Goal: Navigation & Orientation: Find specific page/section

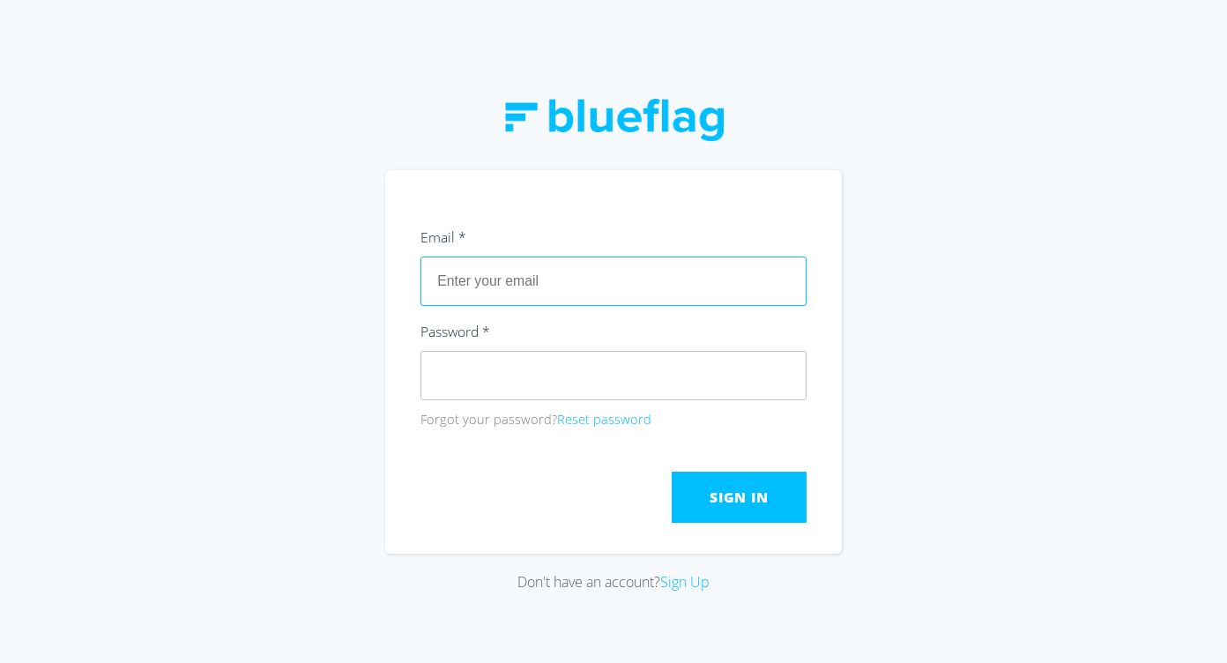
paste input "[PERSON_NAME][EMAIL_ADDRESS][DOMAIN_NAME]"
type input "[PERSON_NAME][EMAIL_ADDRESS][DOMAIN_NAME]"
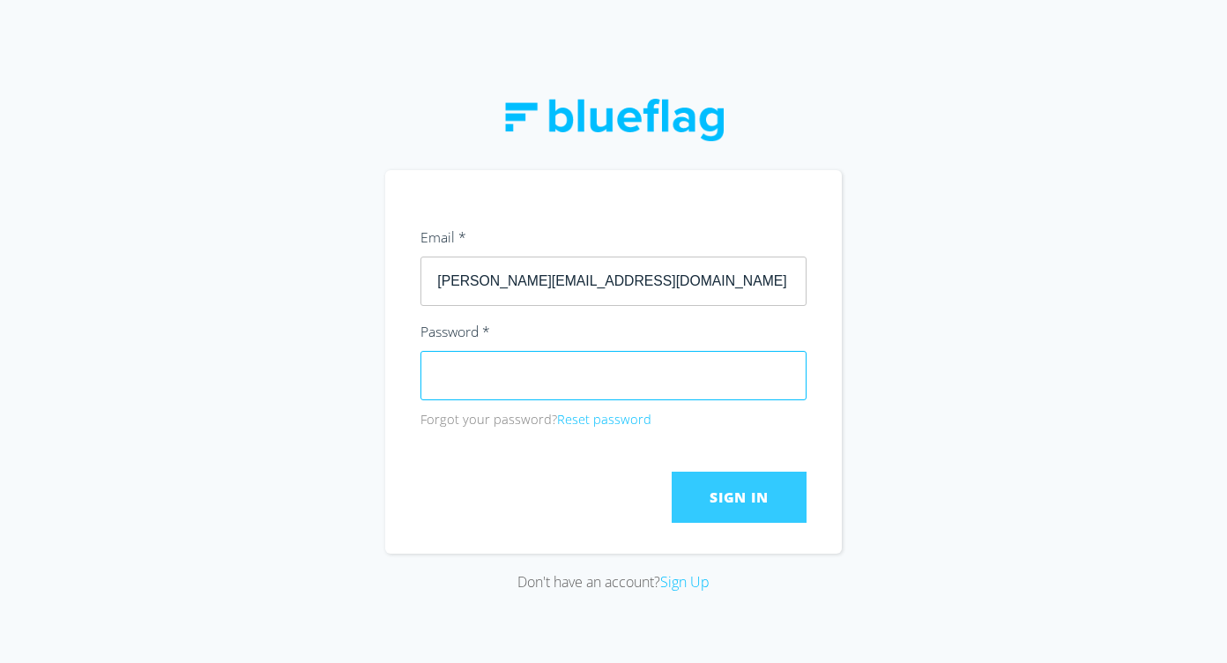
click at [753, 520] on button "Sign In" at bounding box center [739, 497] width 135 height 51
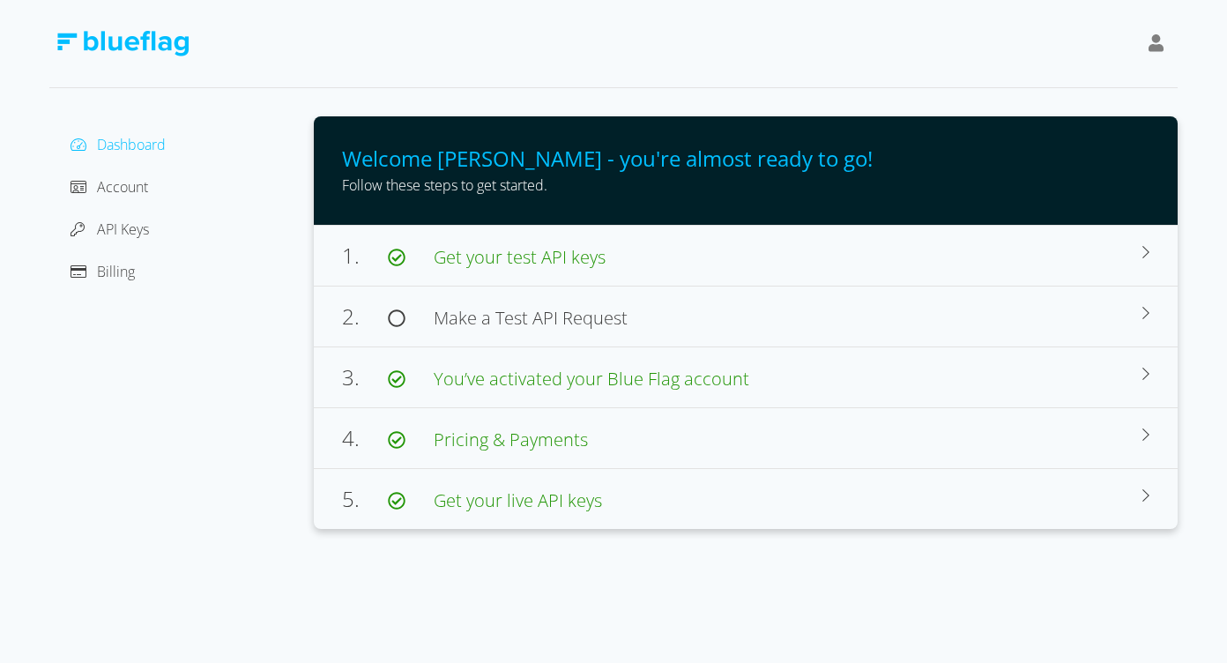
click at [136, 277] on div "Billing" at bounding box center [181, 271] width 236 height 28
click at [107, 265] on span "Billing" at bounding box center [116, 271] width 38 height 19
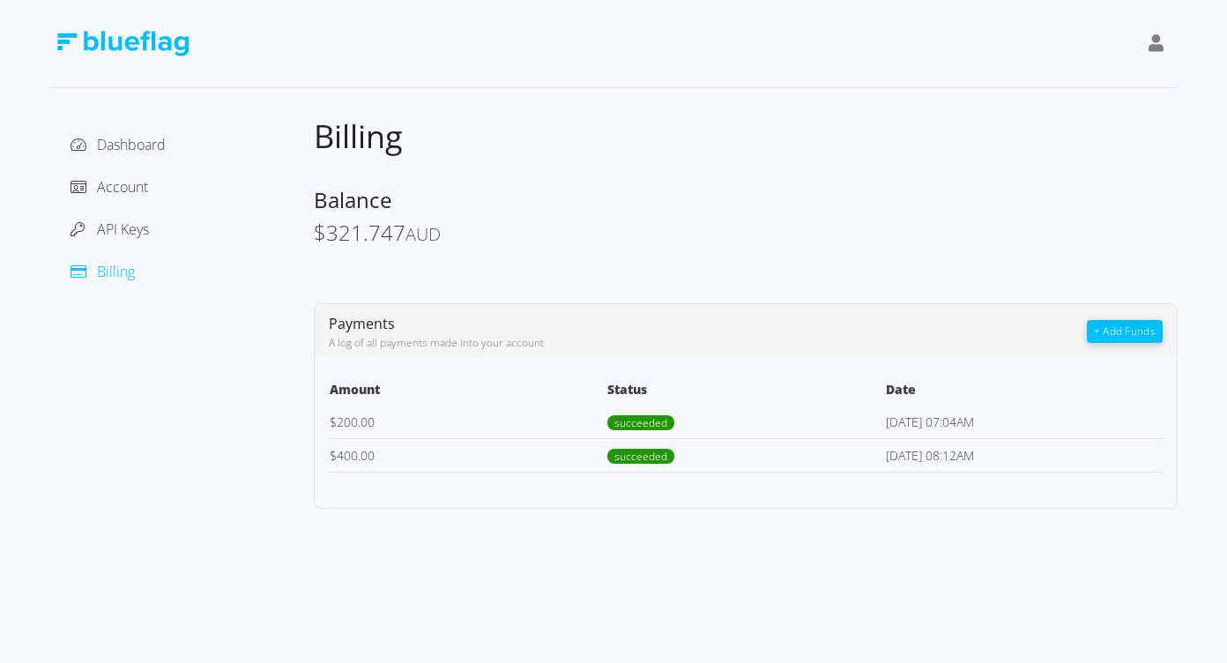
drag, startPoint x: 326, startPoint y: 233, endPoint x: 476, endPoint y: 233, distance: 149.9
click at [474, 233] on div "$ 321.747 AUD" at bounding box center [746, 234] width 864 height 26
click at [476, 233] on div "$ 321.747 AUD" at bounding box center [746, 234] width 864 height 26
drag, startPoint x: 396, startPoint y: 240, endPoint x: 347, endPoint y: 236, distance: 48.6
click at [354, 239] on div "$ 321.747 AUD" at bounding box center [746, 234] width 864 height 26
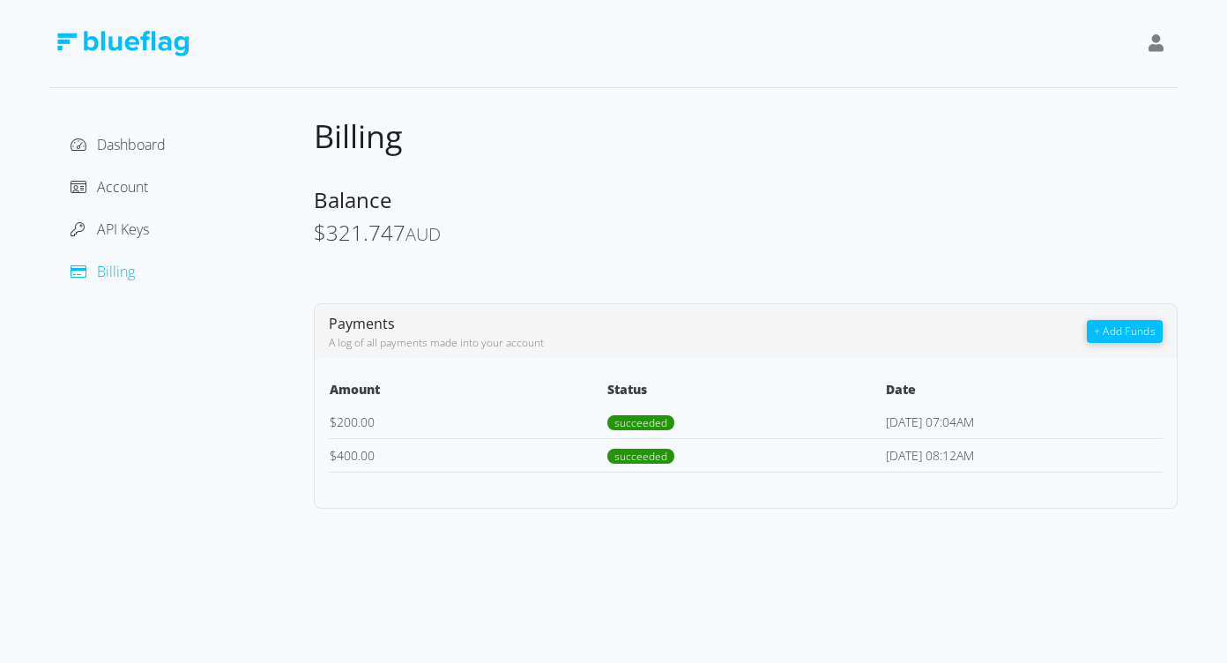
click at [347, 236] on span "321.747" at bounding box center [365, 232] width 79 height 29
click at [485, 250] on div "Billing Balance $ 321.747 AUD Payments A log of all payments made into your acc…" at bounding box center [746, 312] width 864 height 392
click at [764, 417] on td "succeeded" at bounding box center [746, 423] width 278 height 34
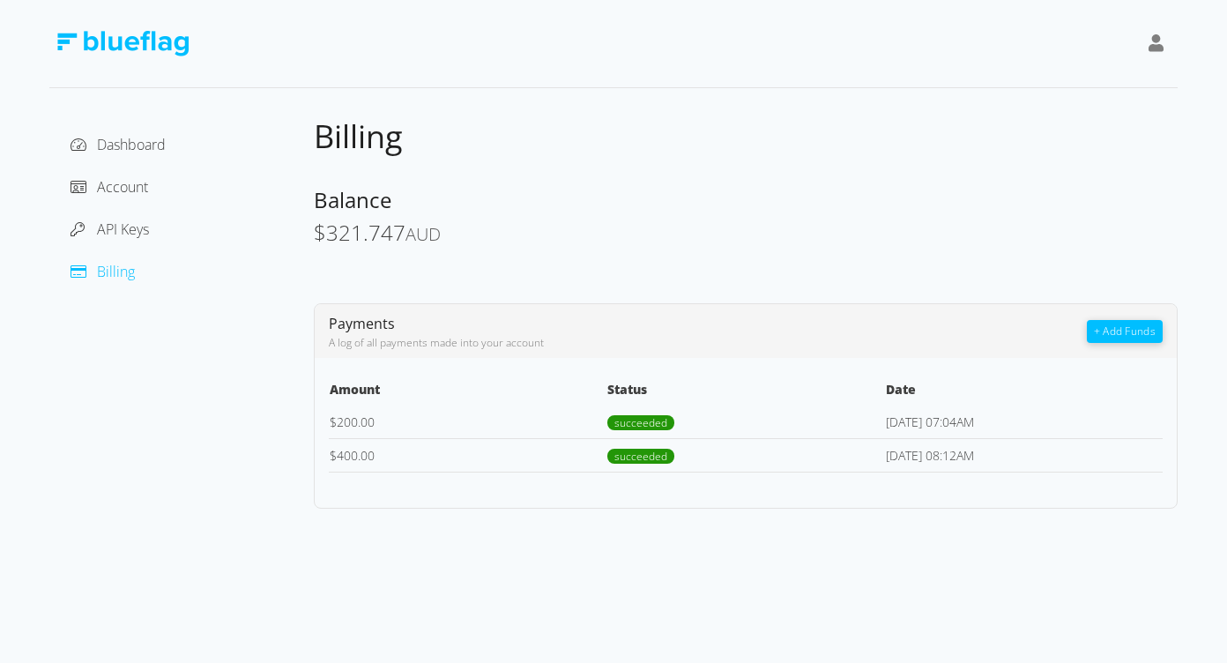
click at [618, 433] on td "succeeded" at bounding box center [746, 423] width 278 height 34
click at [111, 190] on span "Account" at bounding box center [122, 186] width 51 height 19
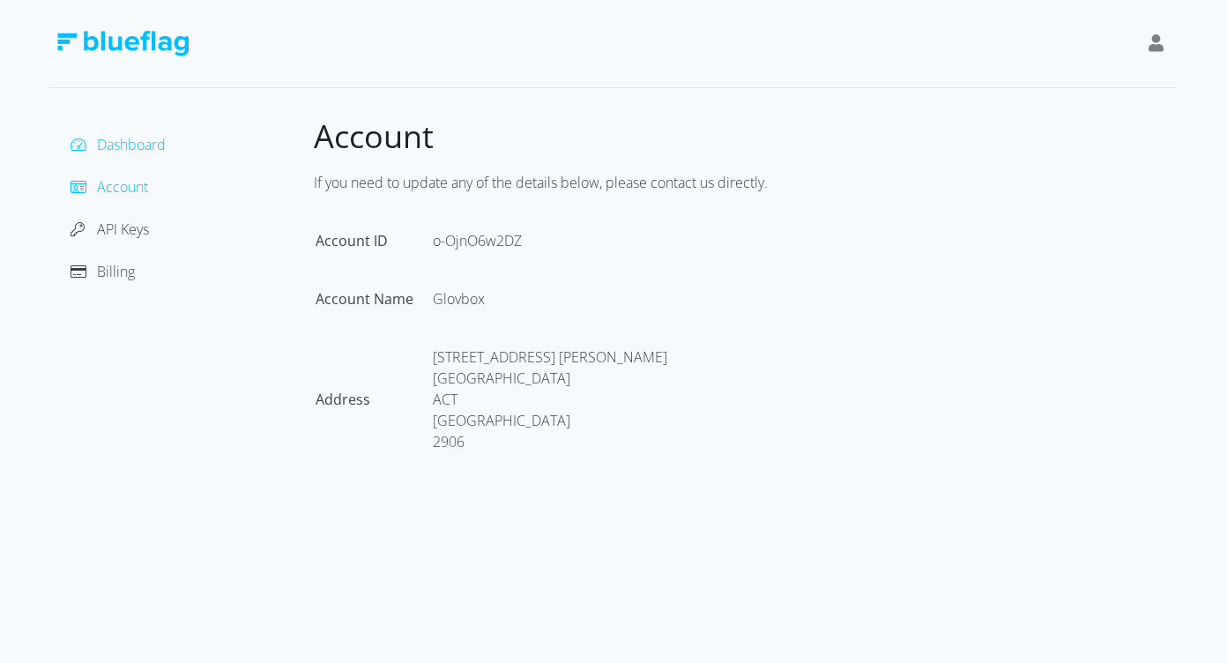
click at [136, 135] on span "Dashboard" at bounding box center [131, 144] width 69 height 19
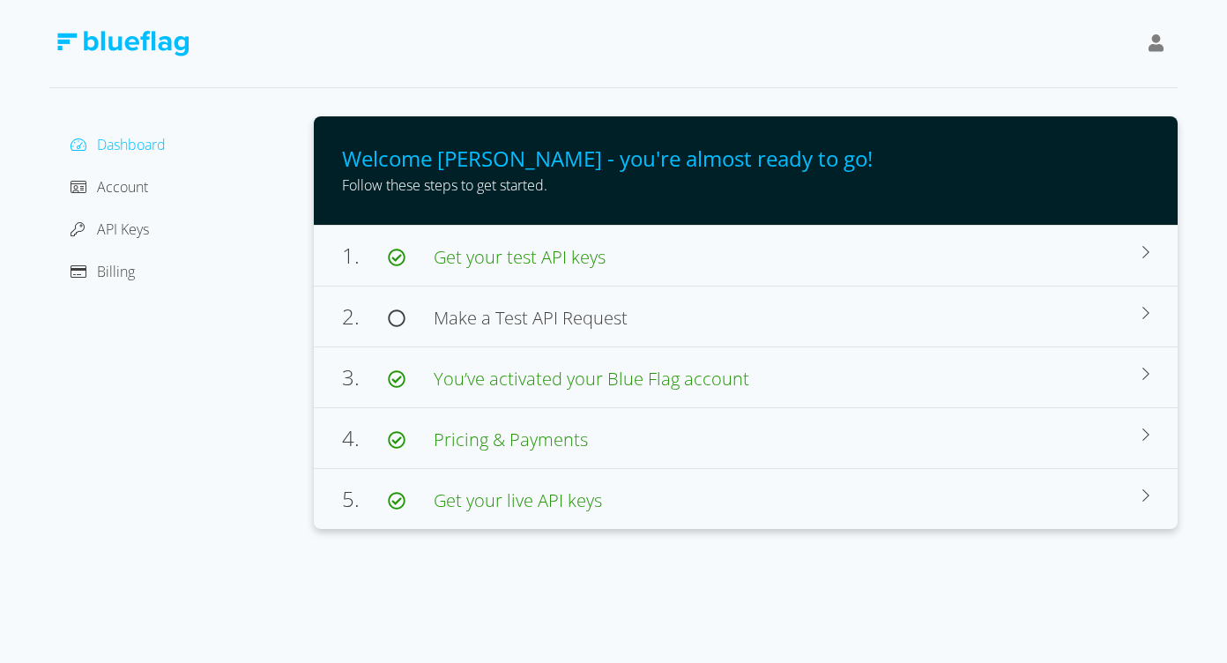
click at [148, 208] on div "Dashboard Account API Keys Billing" at bounding box center [181, 207] width 236 height 155
click at [148, 235] on span "API Keys" at bounding box center [123, 229] width 52 height 19
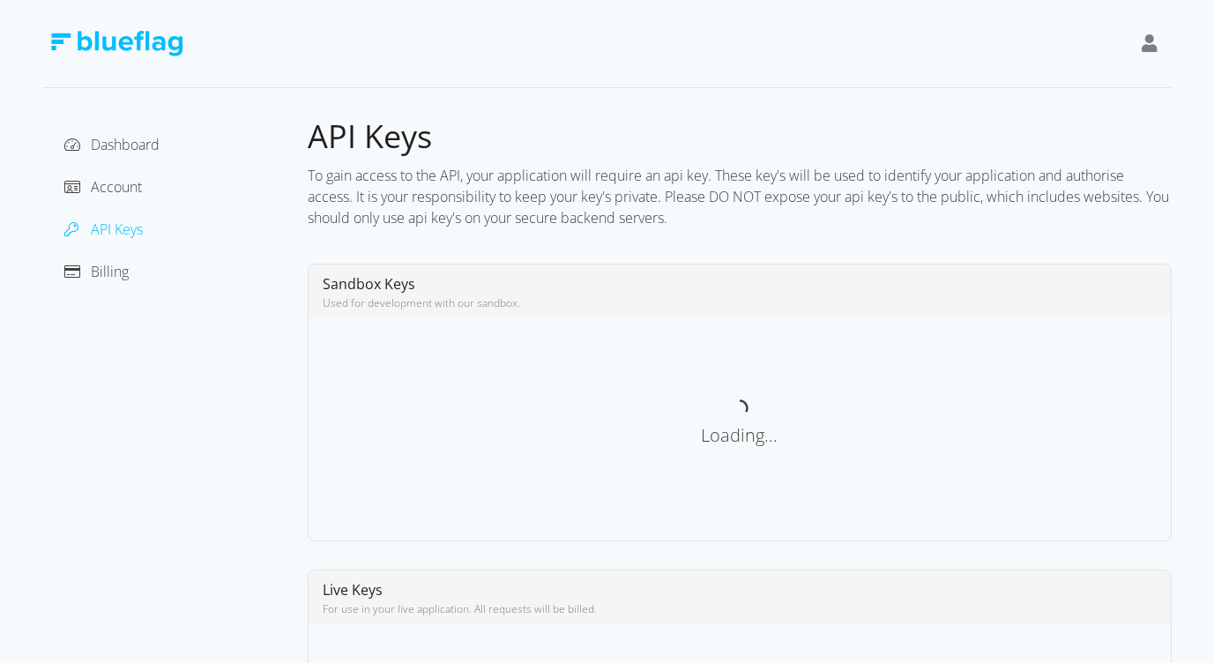
click at [138, 278] on div "Billing" at bounding box center [175, 271] width 236 height 28
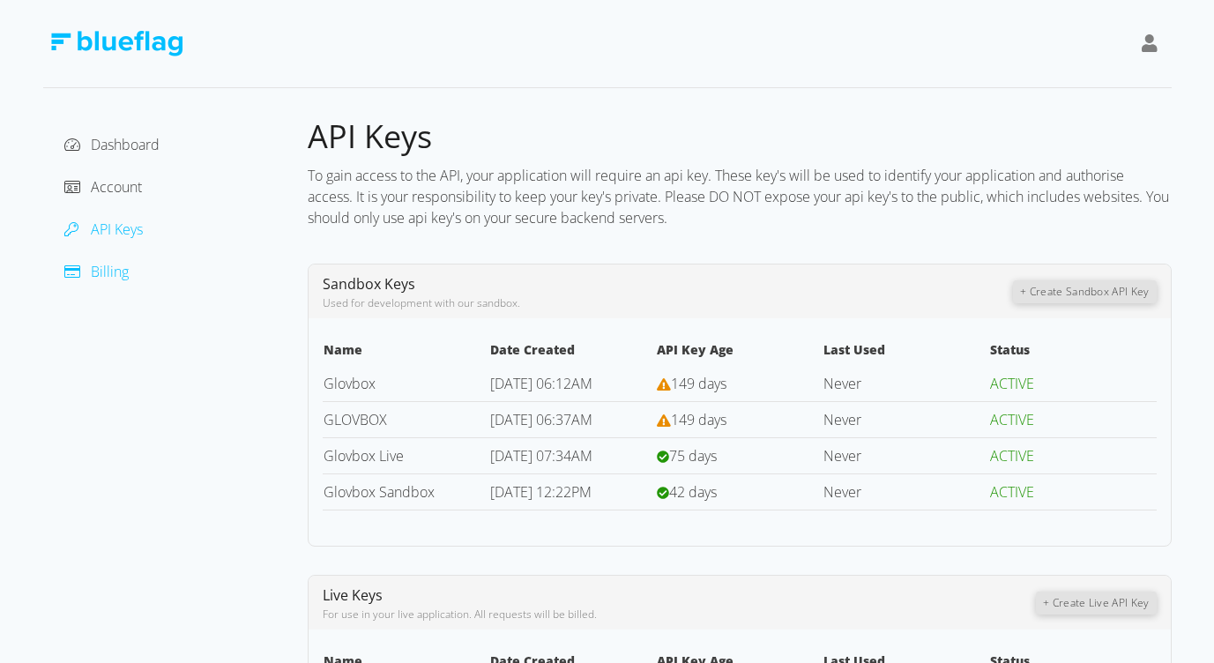
click at [114, 278] on span "Billing" at bounding box center [110, 271] width 38 height 19
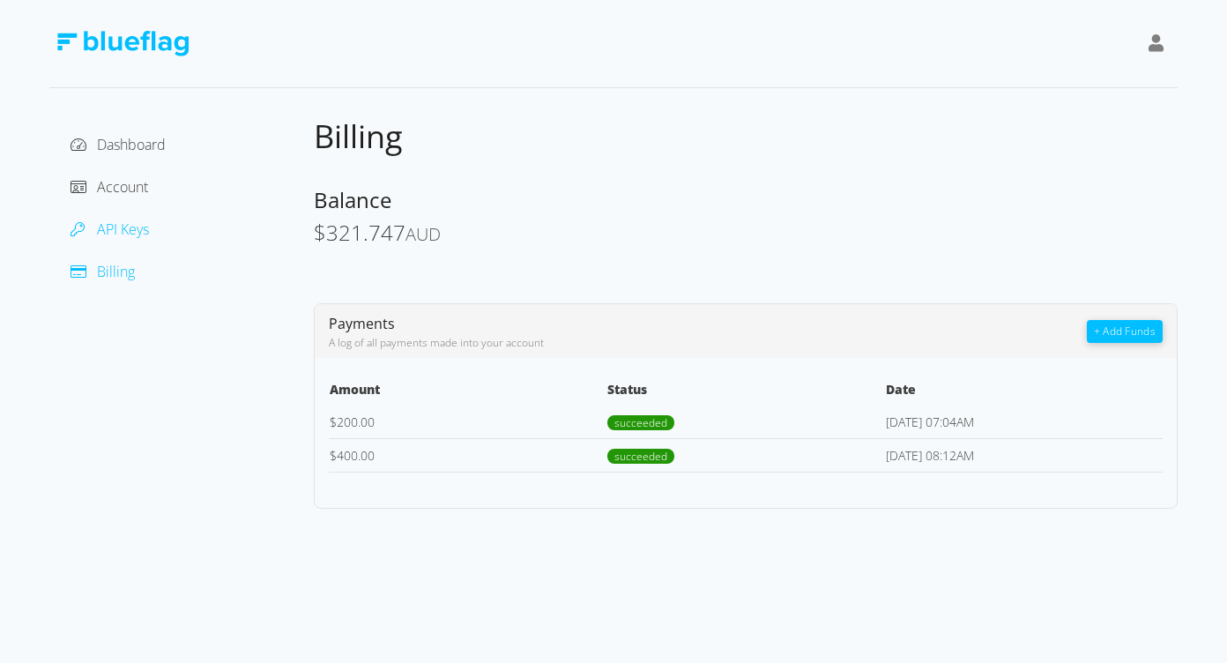
click at [118, 227] on span "API Keys" at bounding box center [123, 229] width 52 height 19
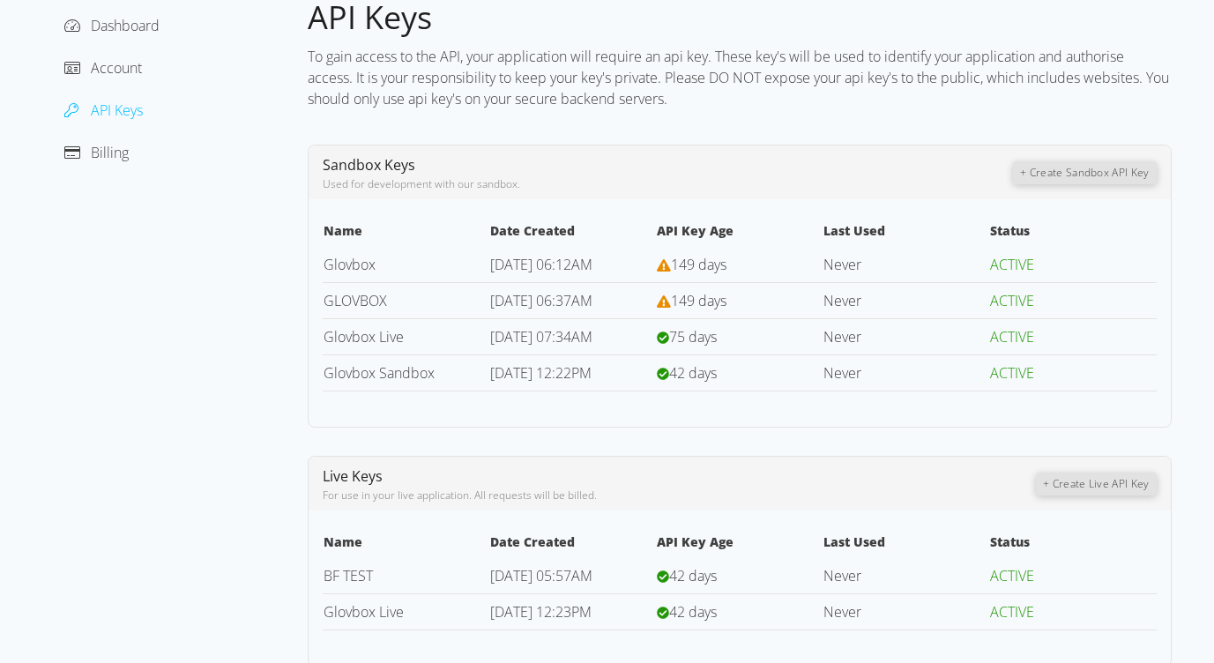
scroll to position [123, 0]
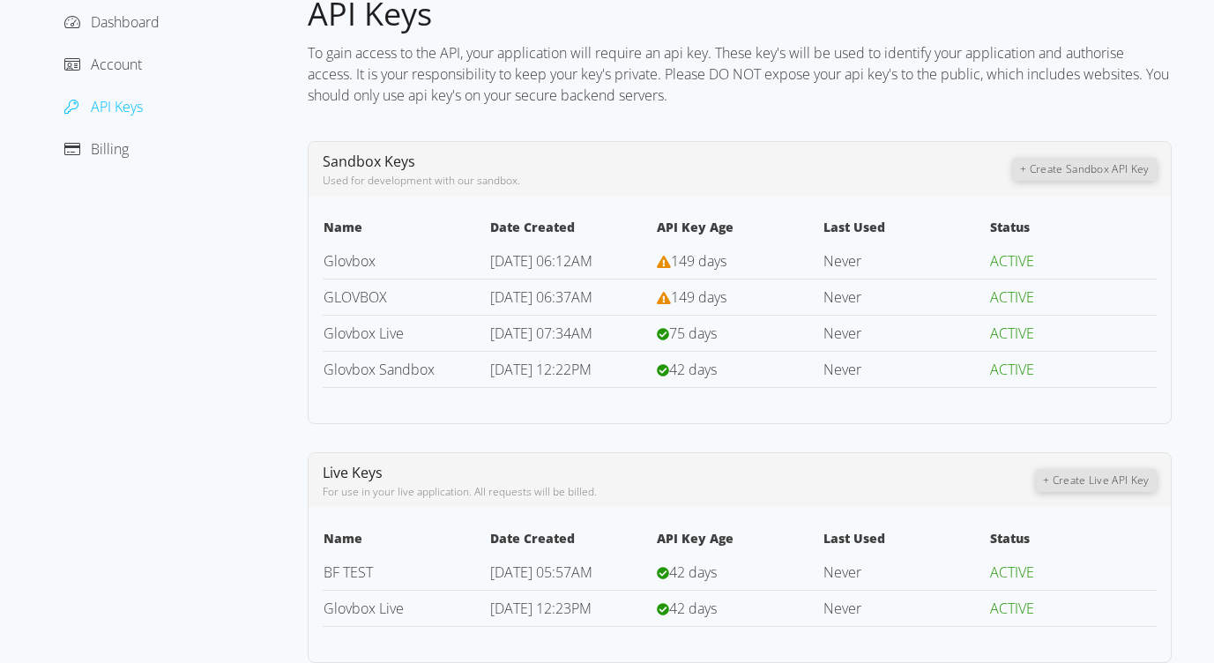
click at [818, 600] on td "42 days" at bounding box center [739, 608] width 167 height 36
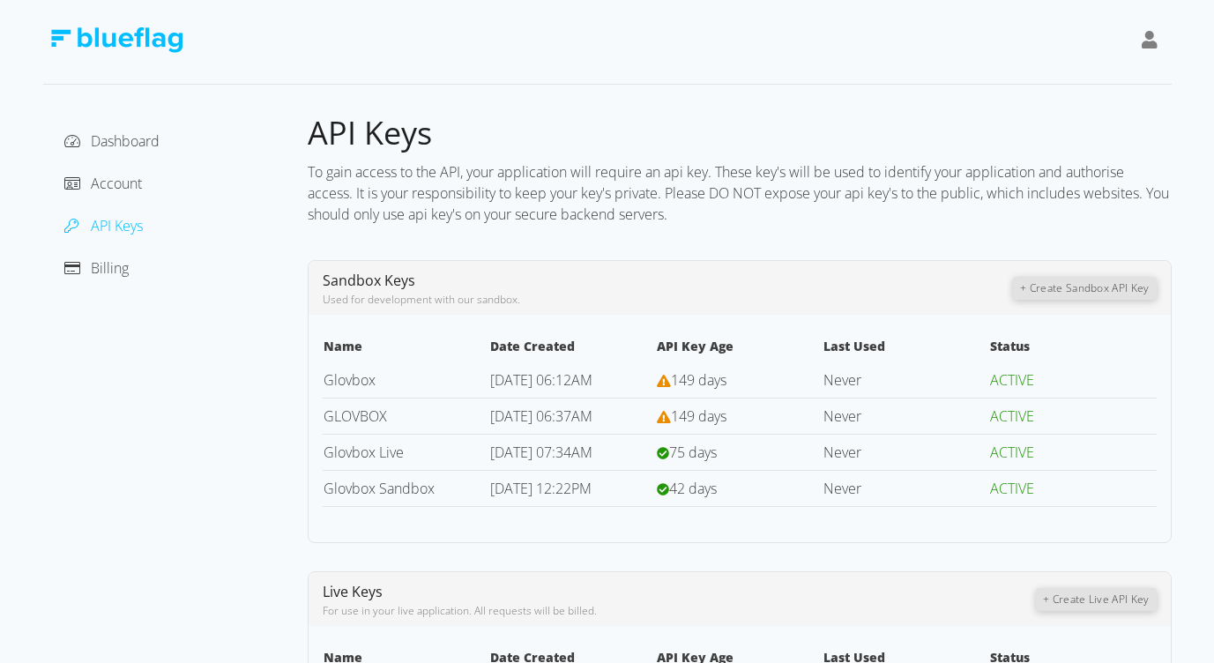
scroll to position [0, 0]
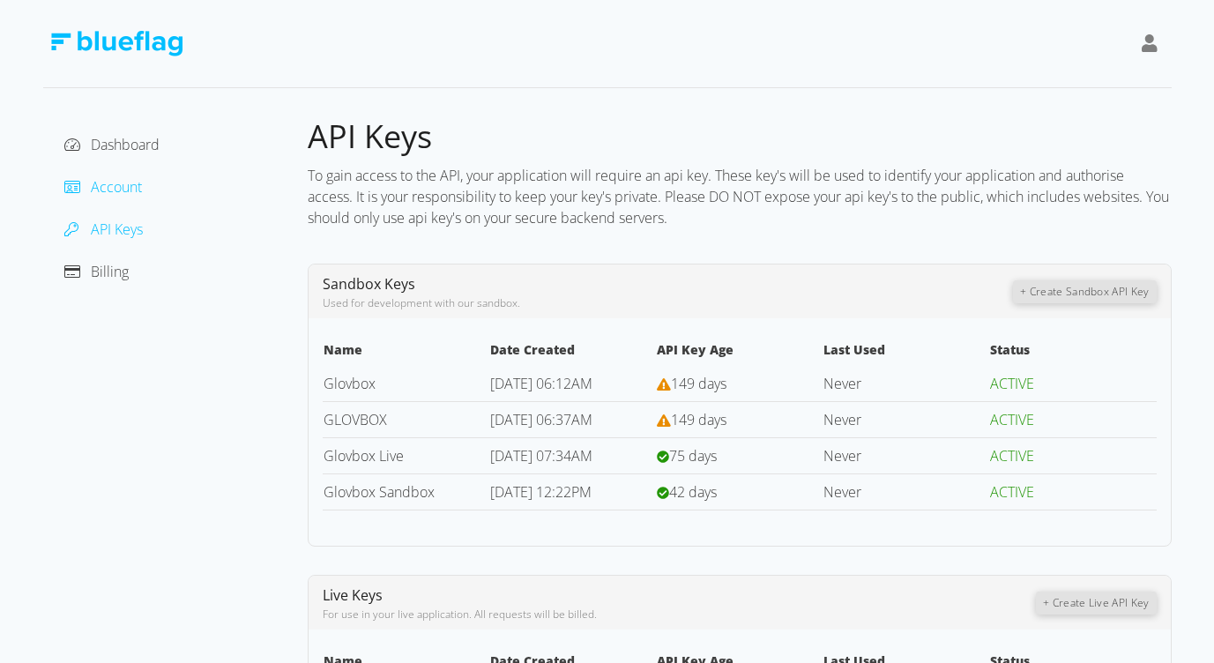
click at [125, 189] on span "Account" at bounding box center [116, 186] width 51 height 19
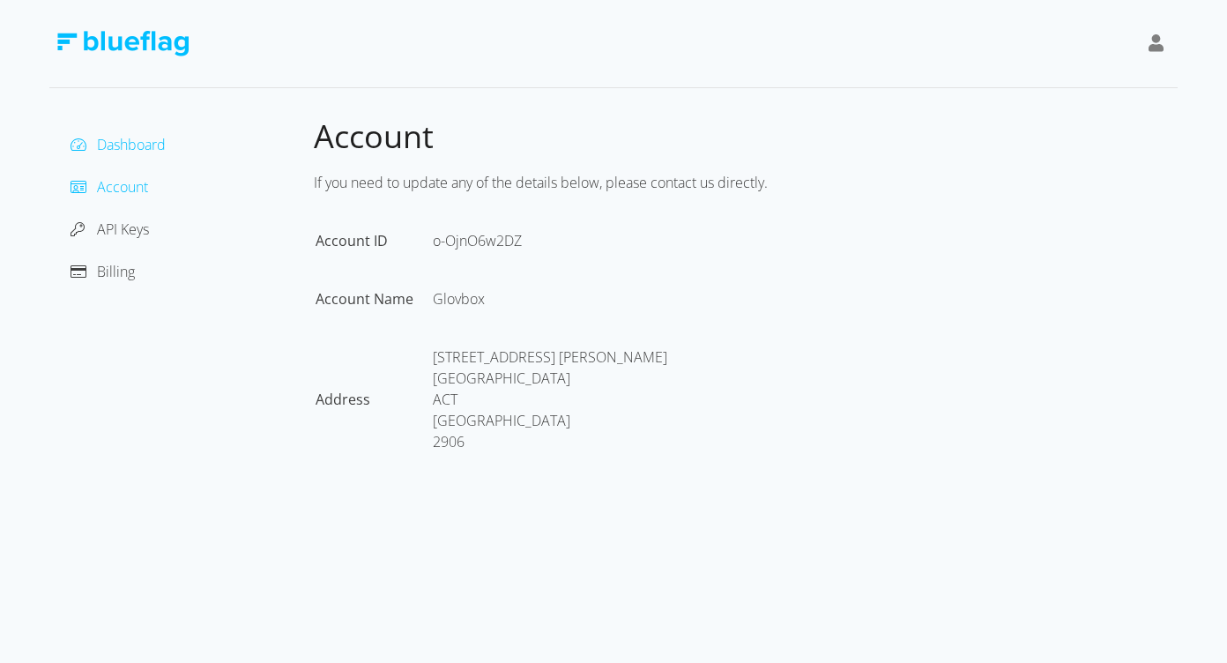
click at [123, 145] on span "Dashboard" at bounding box center [131, 144] width 69 height 19
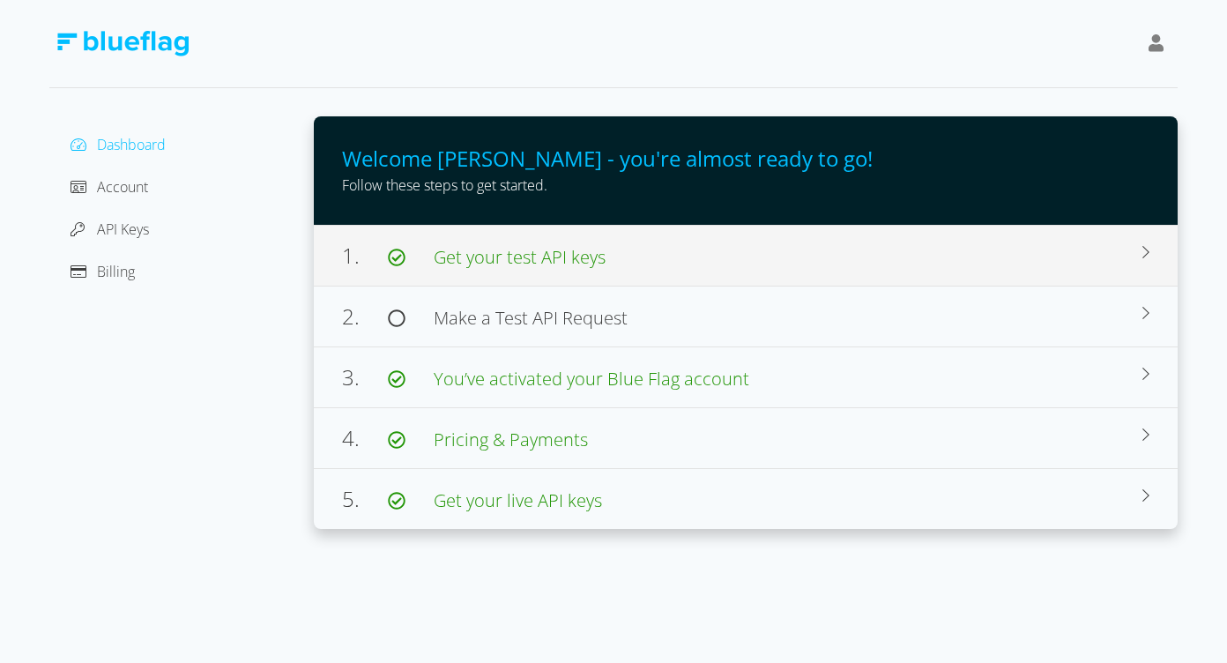
click at [1067, 264] on div "1. Get your test API keys" at bounding box center [742, 256] width 801 height 32
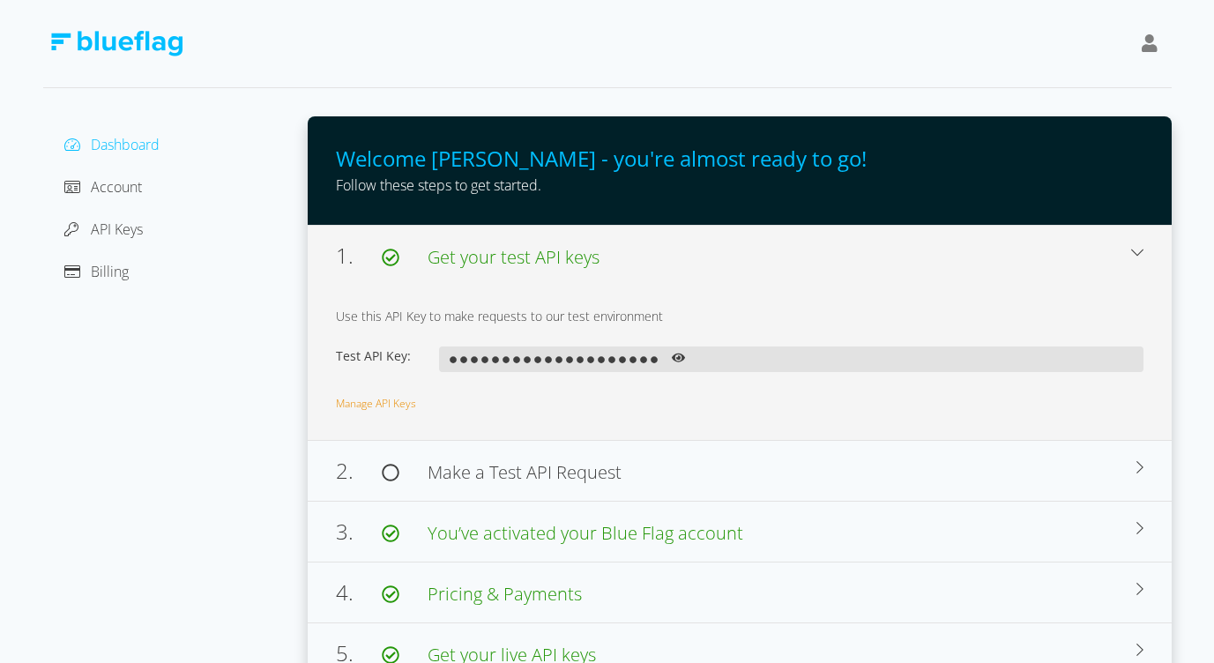
click at [680, 359] on icon at bounding box center [679, 359] width 14 height 10
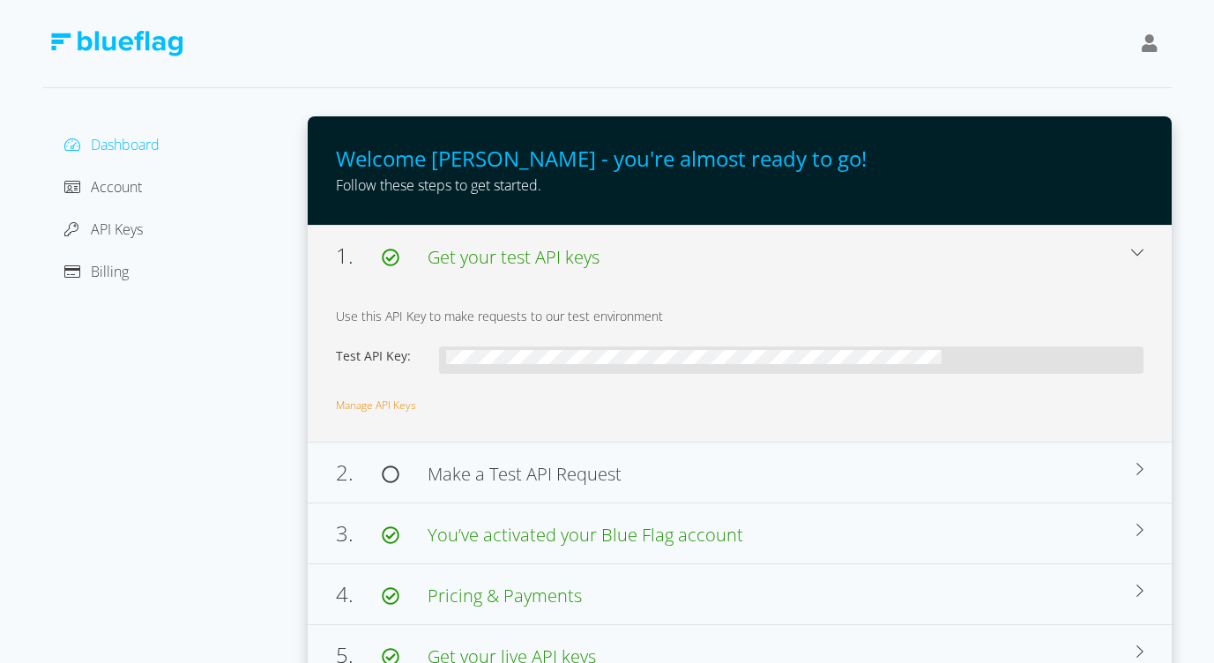
click at [1149, 247] on div "1. Get your test API keys Use this API Key to make requests to our test environ…" at bounding box center [740, 333] width 864 height 217
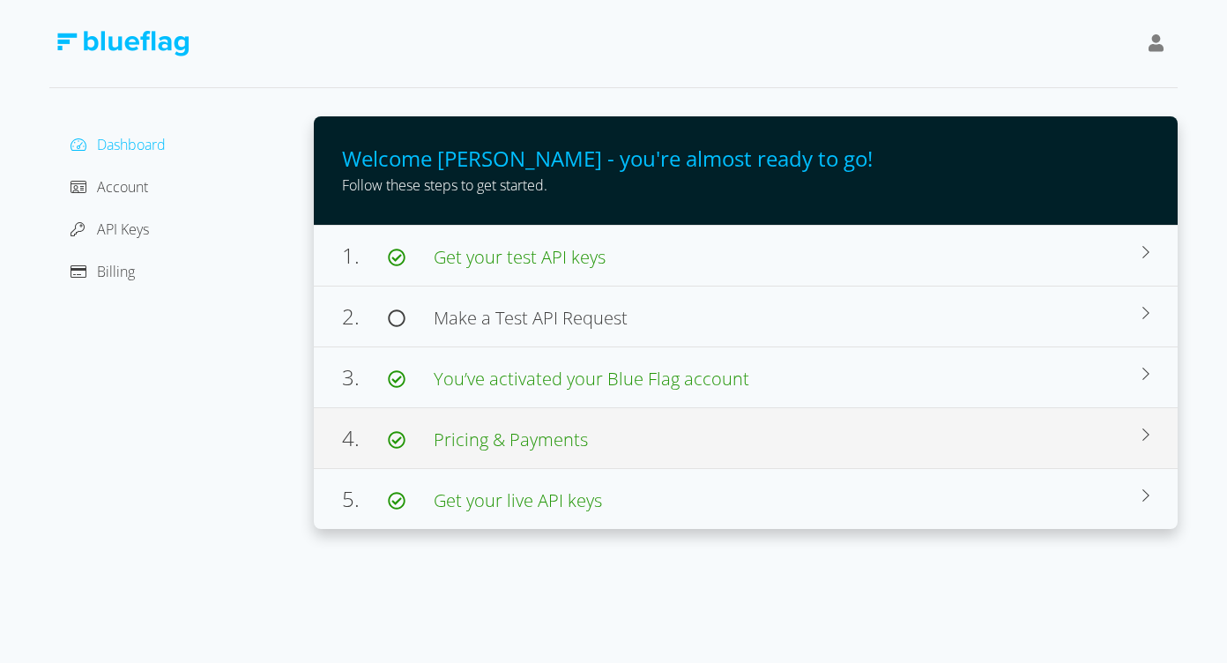
click at [671, 449] on div "4. Pricing & Payments" at bounding box center [742, 438] width 801 height 32
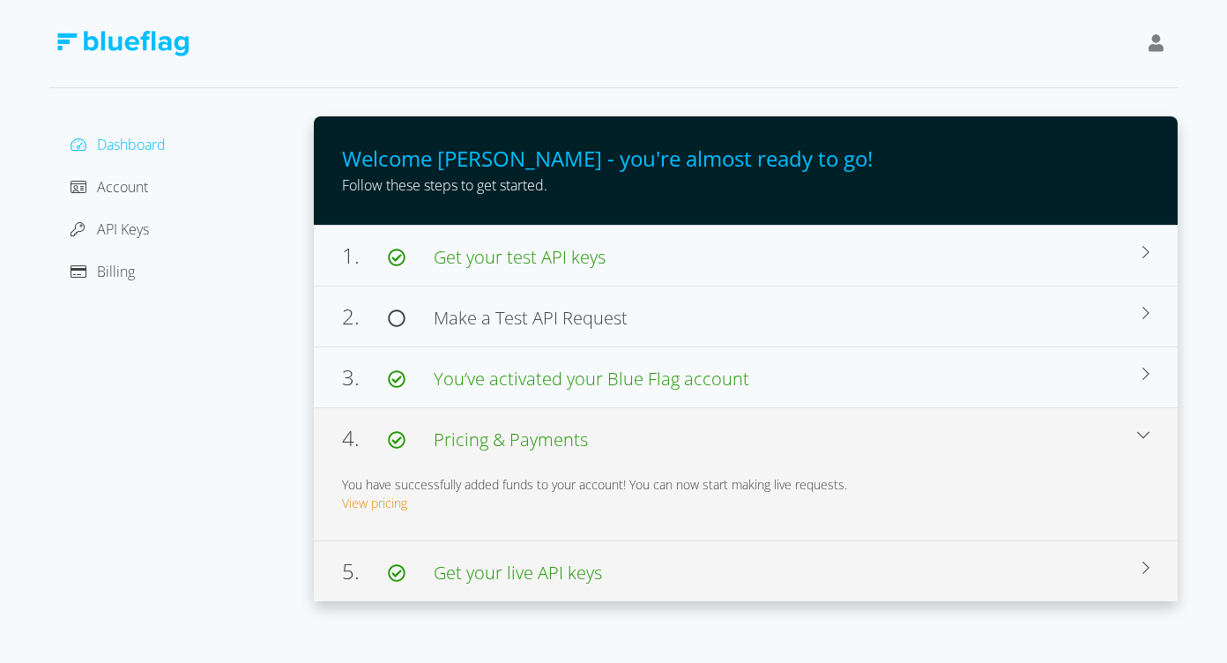
click at [754, 575] on div "5. Get your live API keys" at bounding box center [742, 571] width 801 height 32
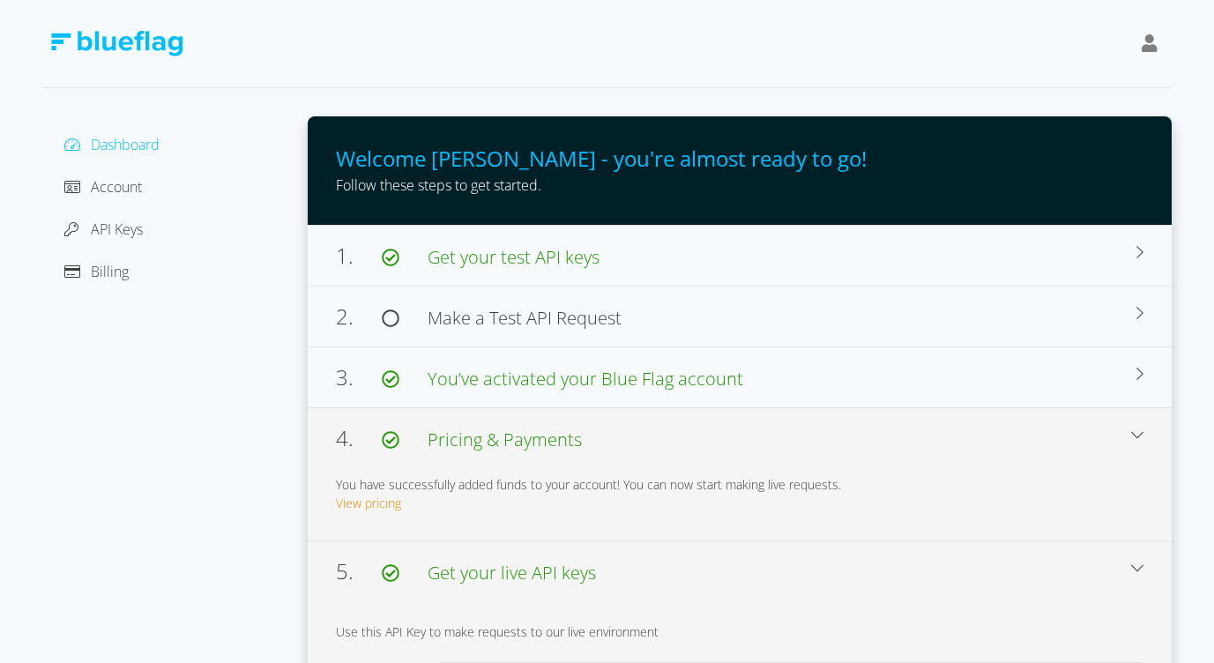
scroll to position [93, 0]
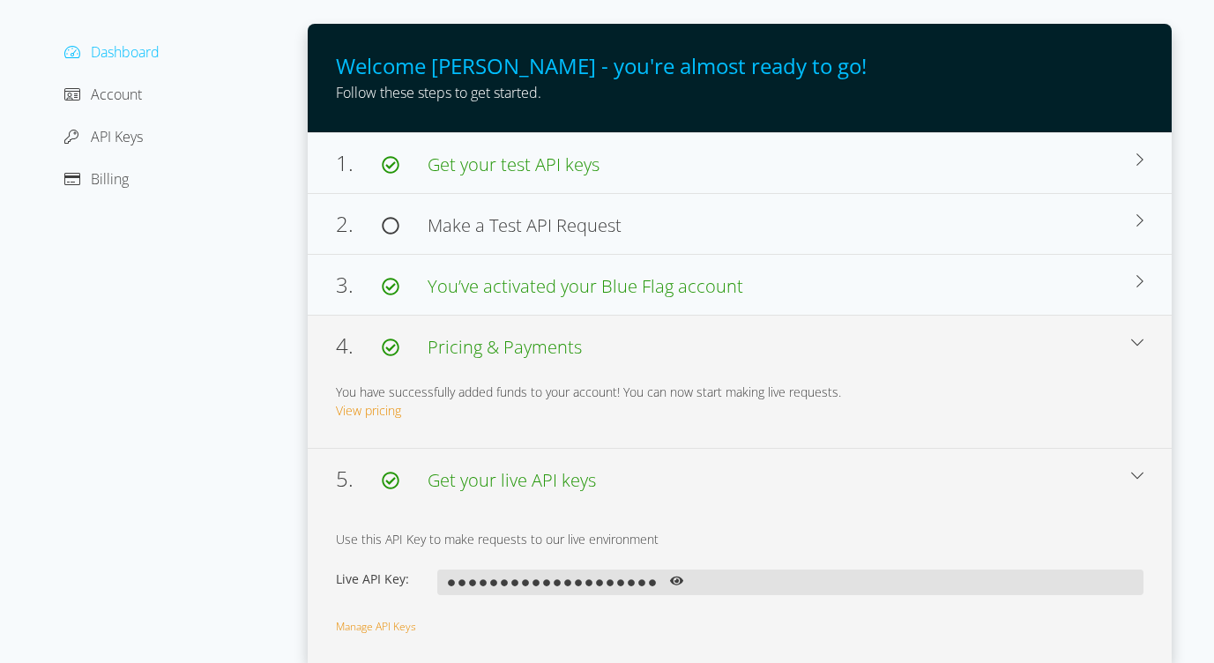
click at [675, 576] on icon at bounding box center [677, 581] width 14 height 12
click at [286, 425] on div "Dashboard Account API Keys Billing" at bounding box center [175, 344] width 265 height 641
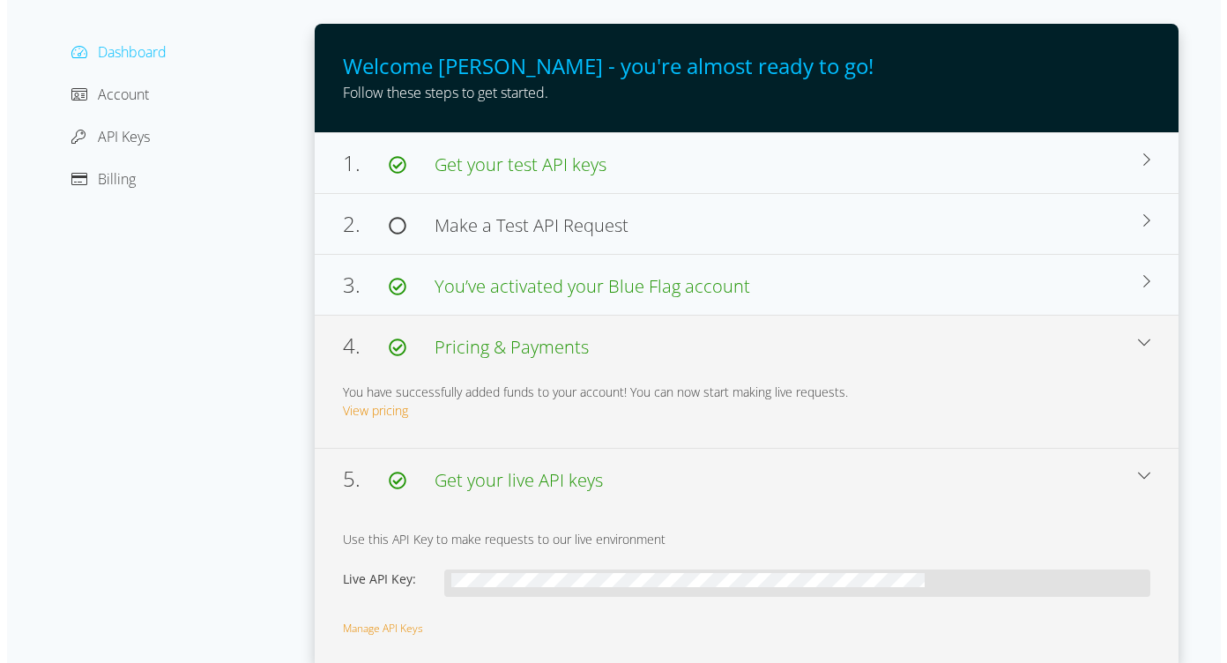
scroll to position [0, 0]
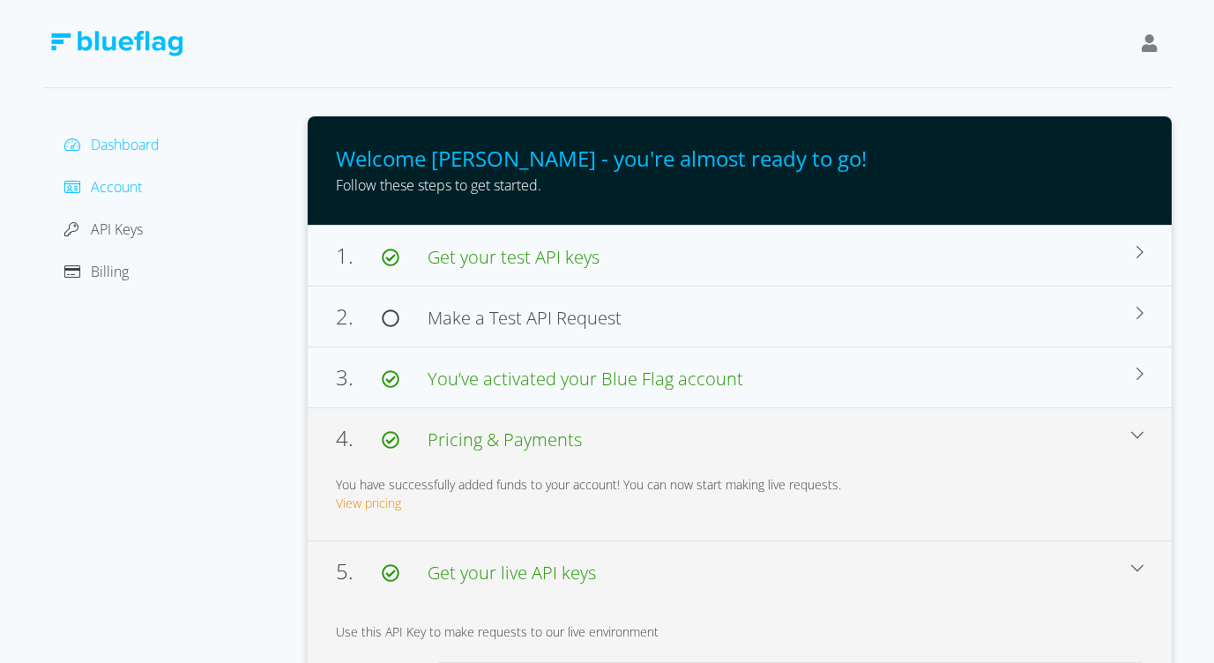
click at [67, 185] on icon at bounding box center [72, 187] width 16 height 14
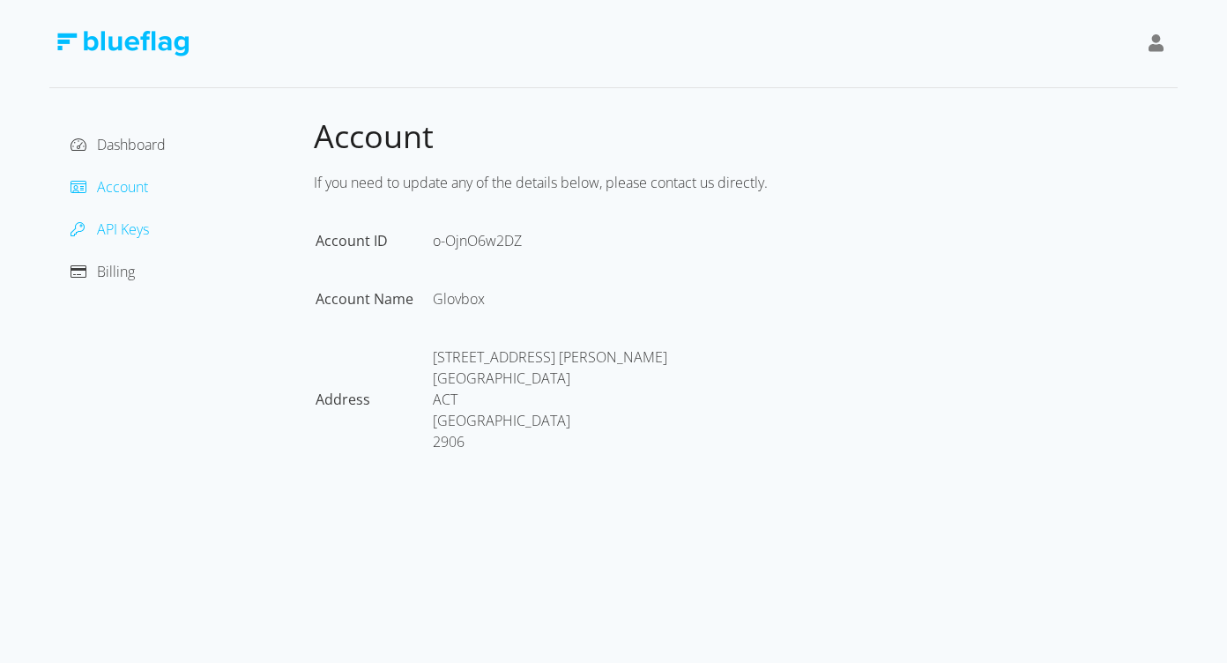
click at [115, 220] on span "API Keys" at bounding box center [123, 229] width 52 height 19
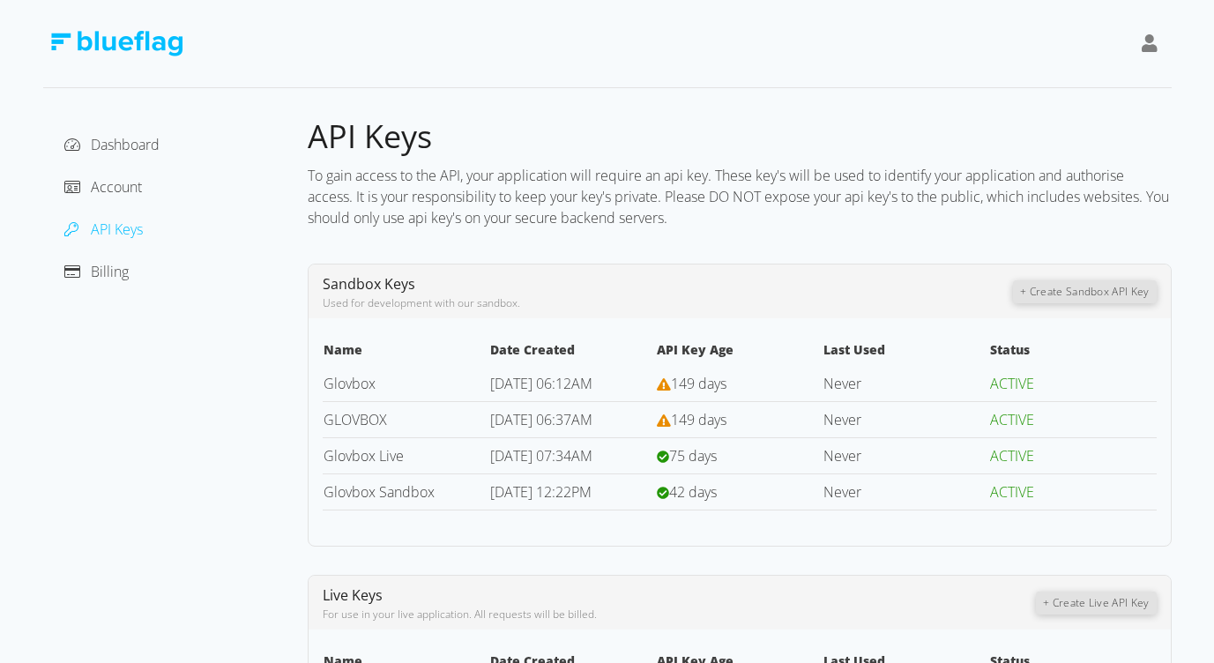
click at [136, 282] on div "Billing" at bounding box center [175, 271] width 236 height 28
click at [134, 262] on div "Billing" at bounding box center [175, 271] width 236 height 28
click at [116, 269] on span "Billing" at bounding box center [110, 271] width 38 height 19
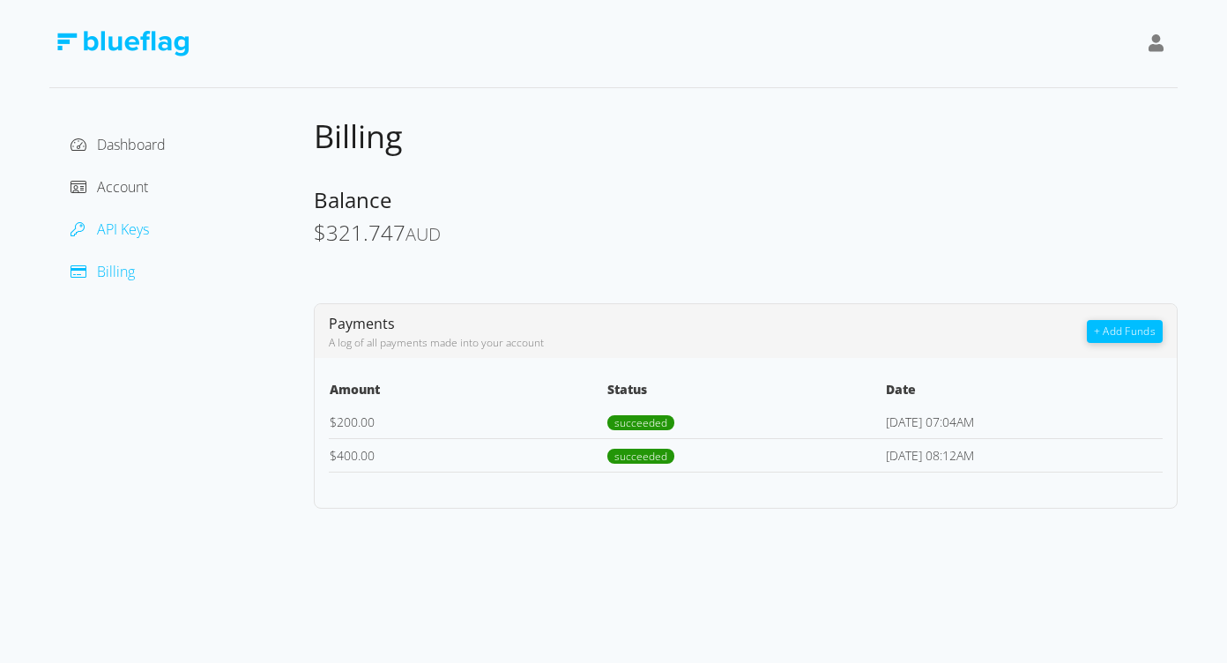
click at [126, 226] on span "API Keys" at bounding box center [123, 229] width 52 height 19
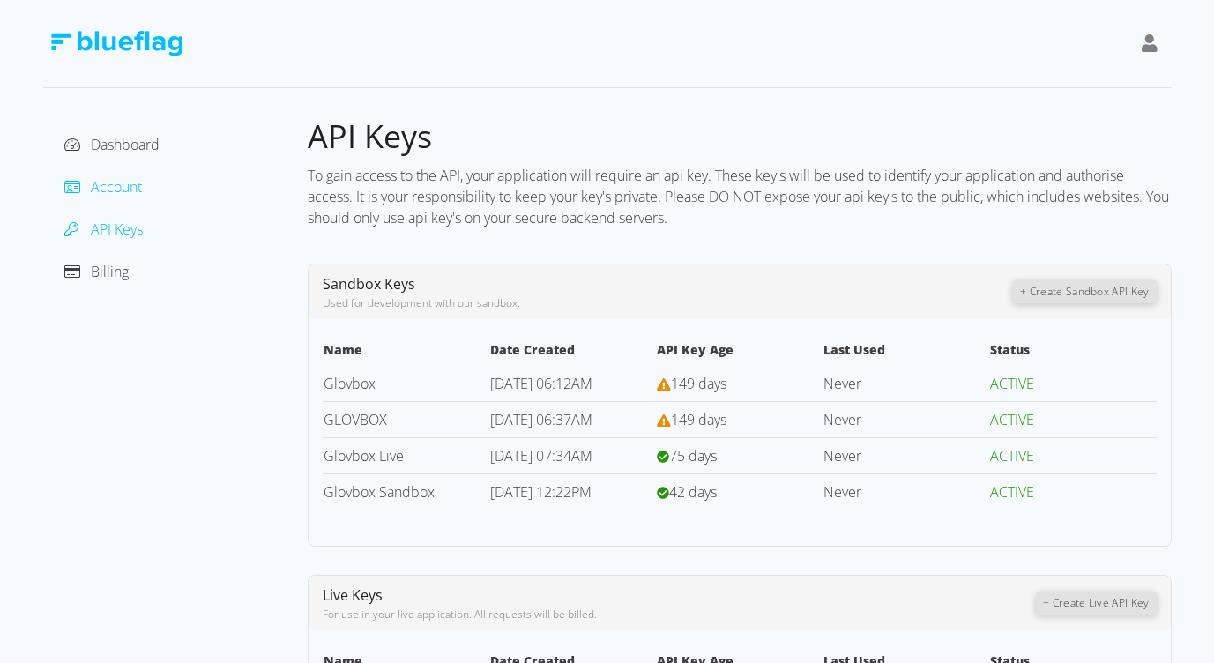
click at [135, 188] on span "Account" at bounding box center [116, 186] width 51 height 19
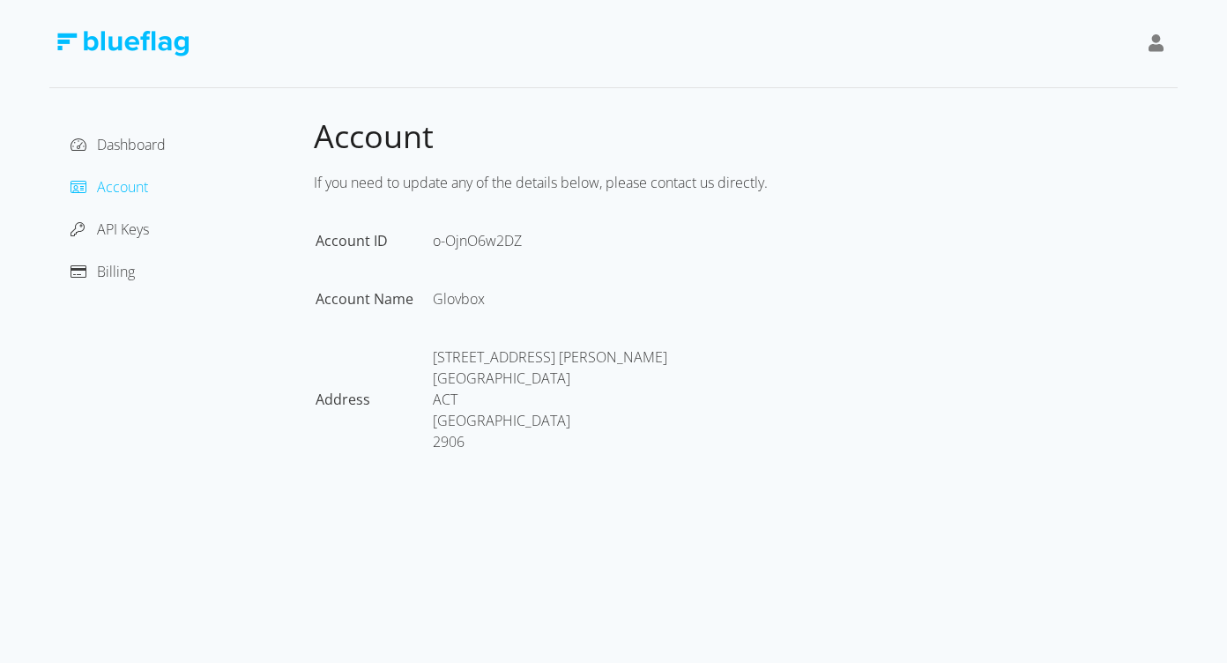
drag, startPoint x: 142, startPoint y: 125, endPoint x: 145, endPoint y: 155, distance: 30.2
click at [143, 126] on div "Dashboard Account API Keys Billing" at bounding box center [181, 306] width 265 height 380
click at [145, 155] on div "Dashboard" at bounding box center [181, 144] width 236 height 28
click at [150, 151] on span "Dashboard" at bounding box center [131, 144] width 69 height 19
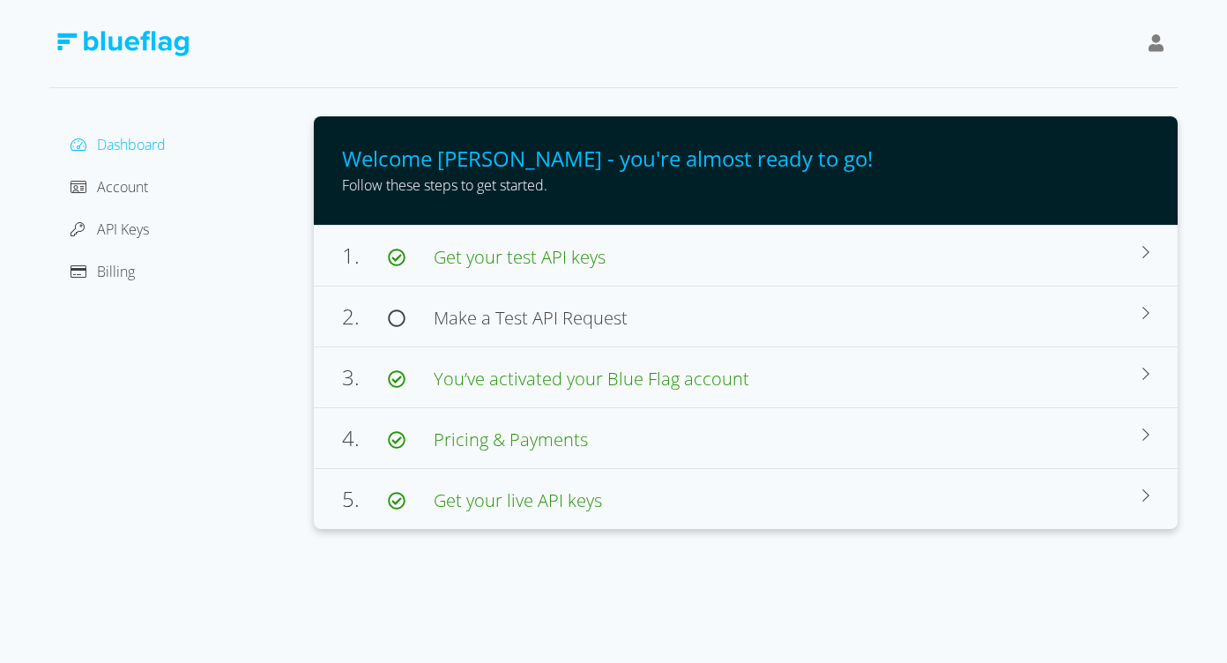
click at [153, 202] on div "Dashboard Account API Keys Billing" at bounding box center [181, 207] width 236 height 155
click at [142, 197] on div "Account" at bounding box center [181, 187] width 236 height 28
click at [138, 192] on span "Account" at bounding box center [122, 186] width 51 height 19
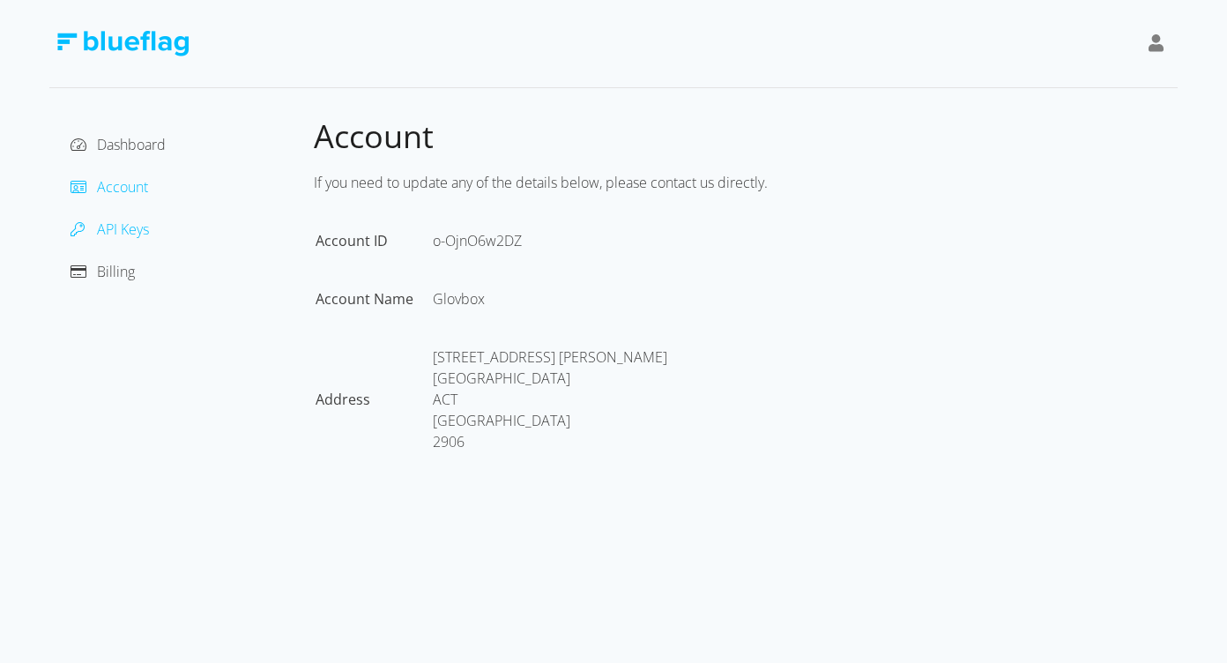
click at [135, 221] on span "API Keys" at bounding box center [123, 229] width 52 height 19
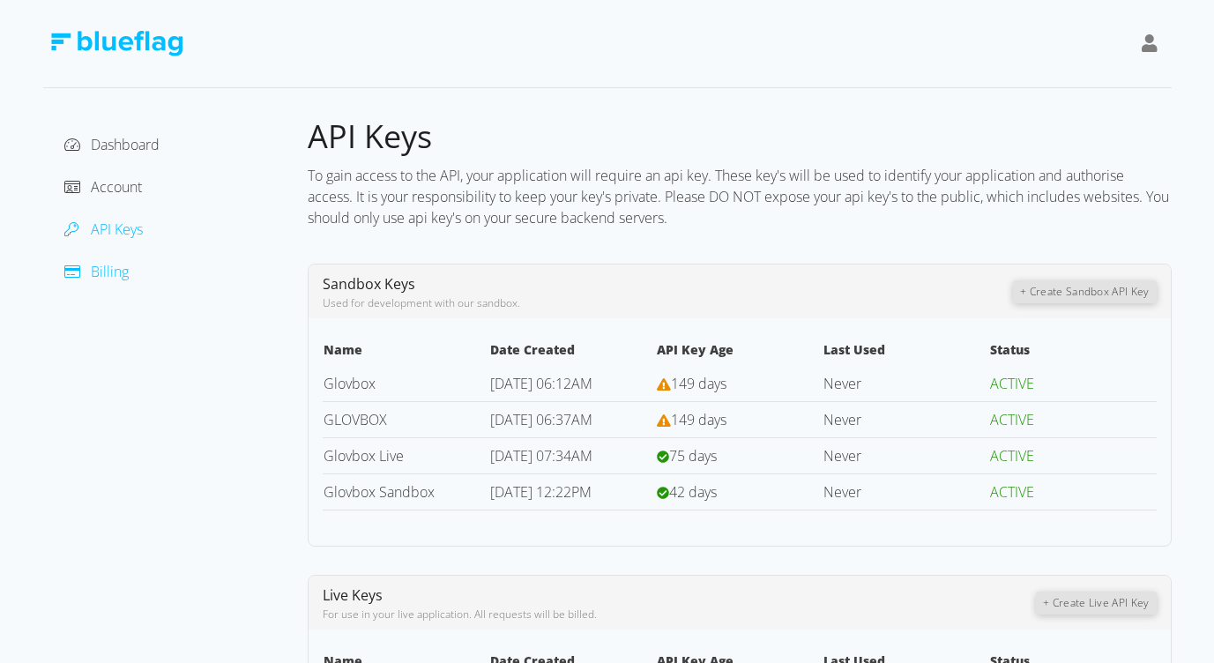
click at [120, 280] on span "Billing" at bounding box center [110, 271] width 38 height 19
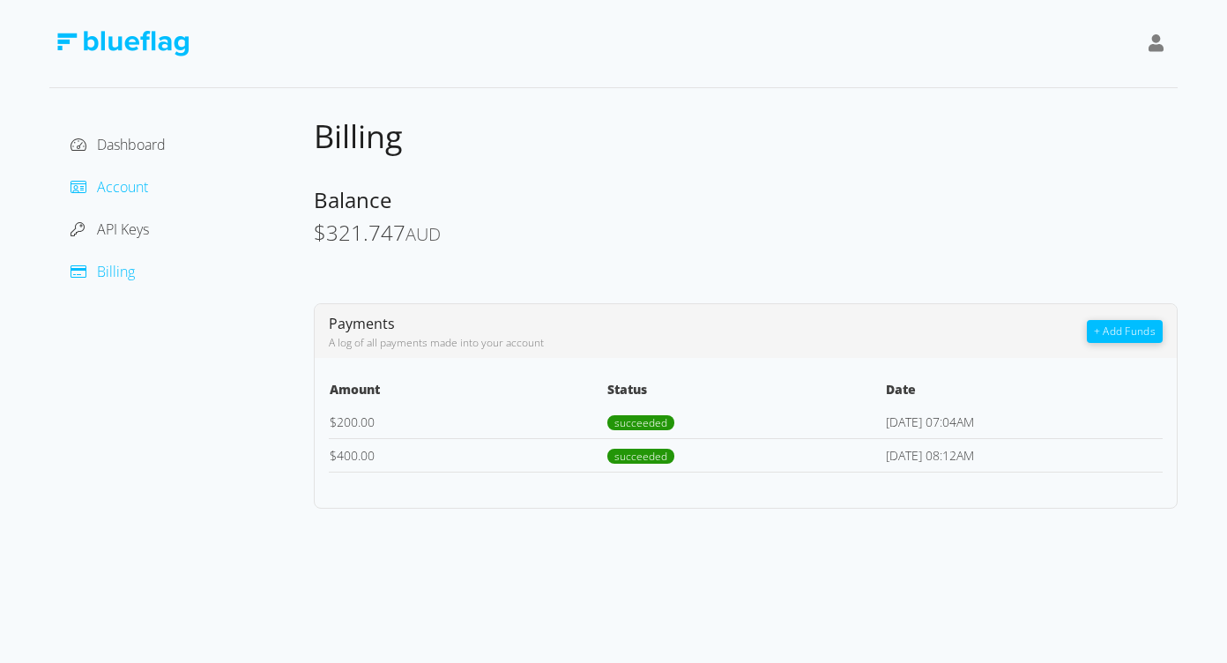
click at [118, 195] on span "Account" at bounding box center [122, 186] width 51 height 19
